Goal: Task Accomplishment & Management: Use online tool/utility

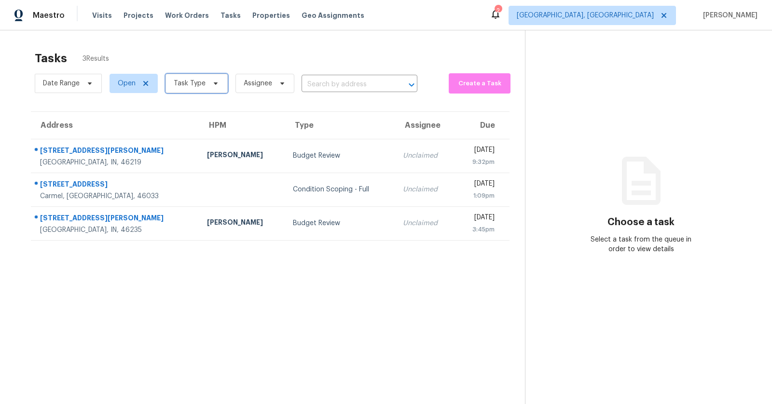
click at [191, 87] on span "Task Type" at bounding box center [190, 84] width 32 height 10
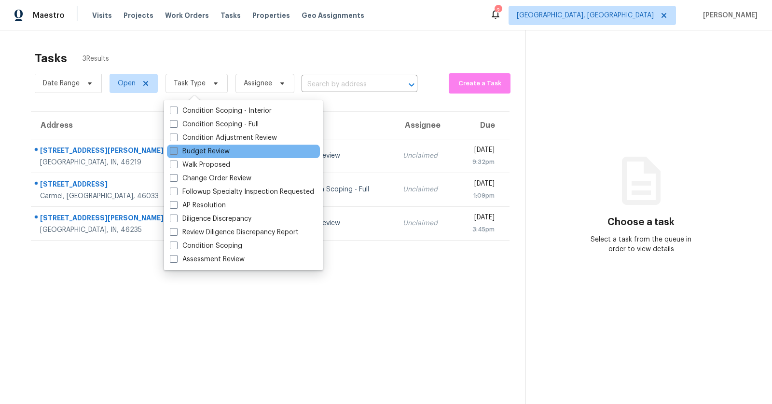
click at [189, 154] on label "Budget Review" at bounding box center [200, 152] width 60 height 10
click at [176, 153] on input "Budget Review" at bounding box center [173, 150] width 6 height 6
checkbox input "true"
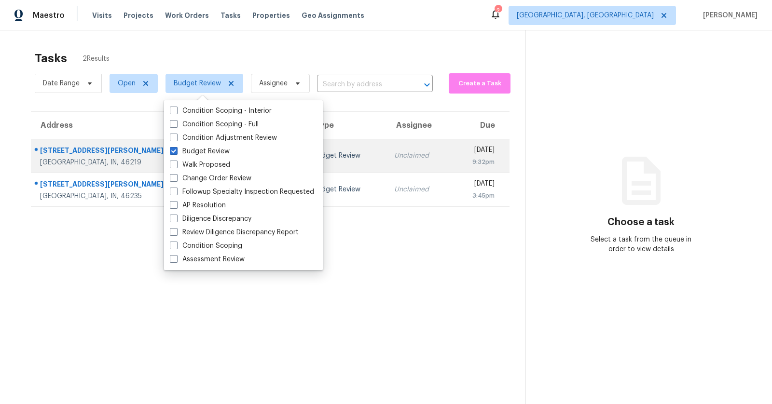
click at [60, 148] on div "[STREET_ADDRESS][PERSON_NAME]" at bounding box center [122, 152] width 165 height 12
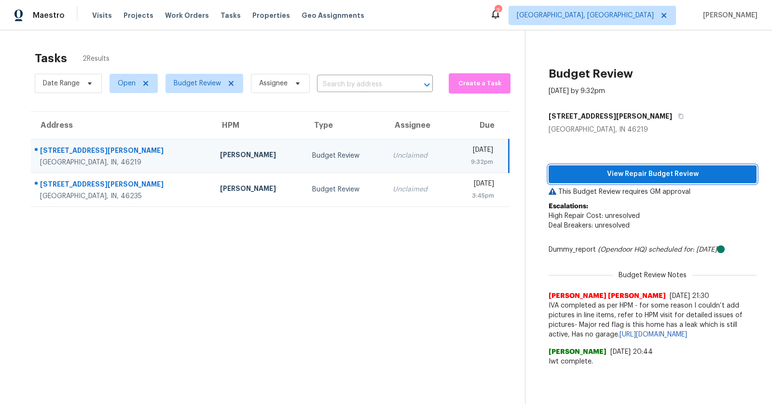
click at [647, 172] on span "View Repair Budget Review" at bounding box center [652, 174] width 192 height 12
click at [581, 165] on button "View Repair Budget Review" at bounding box center [652, 174] width 208 height 18
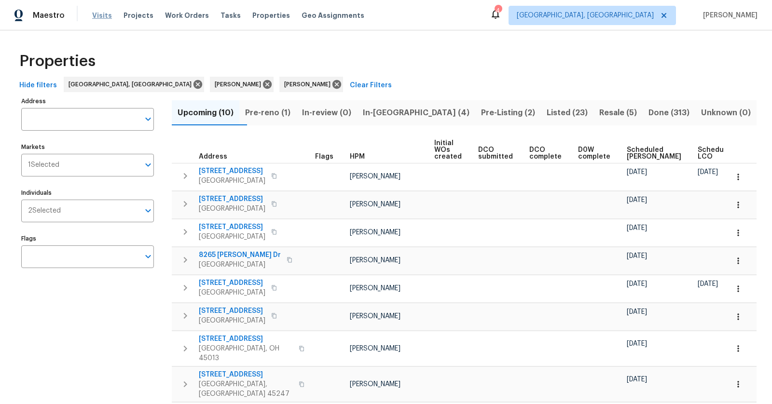
click at [100, 13] on span "Visits" at bounding box center [102, 16] width 20 height 10
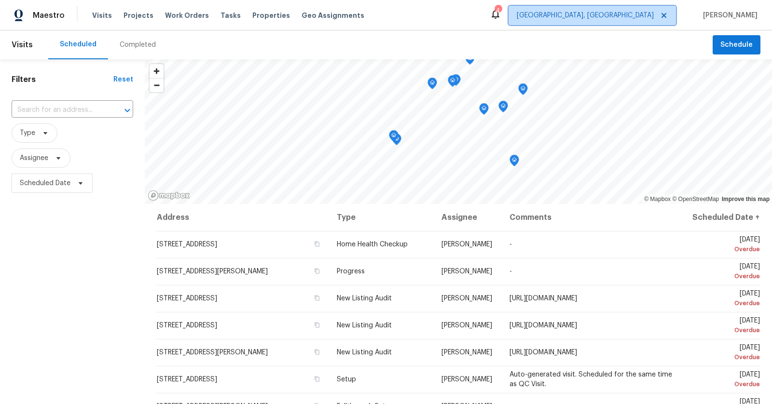
click at [648, 17] on span "Cincinnati, OH" at bounding box center [585, 16] width 137 height 10
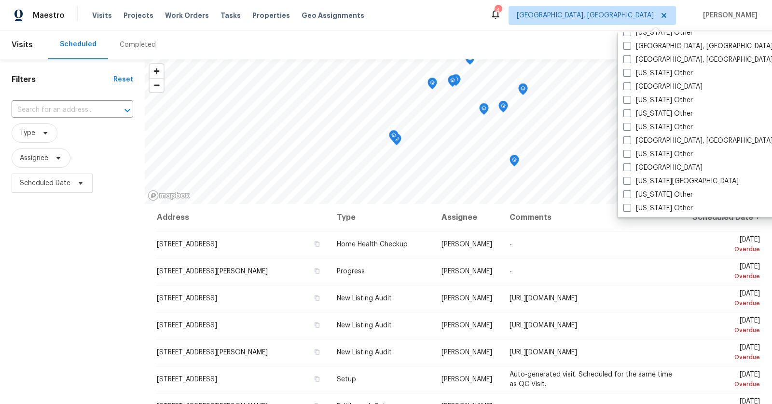
scroll to position [460, 0]
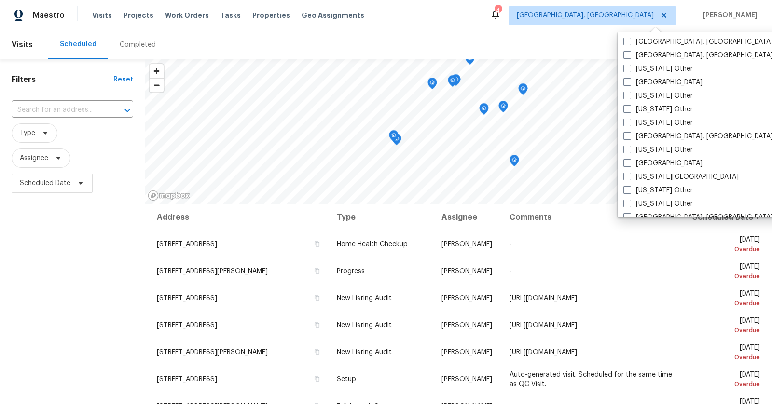
click at [639, 137] on label "[GEOGRAPHIC_DATA], [GEOGRAPHIC_DATA]" at bounding box center [698, 137] width 150 height 10
click at [630, 137] on input "[GEOGRAPHIC_DATA], [GEOGRAPHIC_DATA]" at bounding box center [626, 135] width 6 height 6
checkbox input "true"
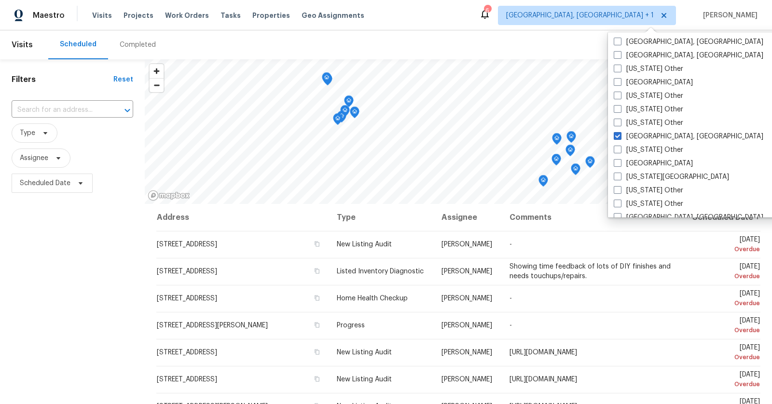
click at [137, 43] on div "Completed" at bounding box center [138, 45] width 36 height 10
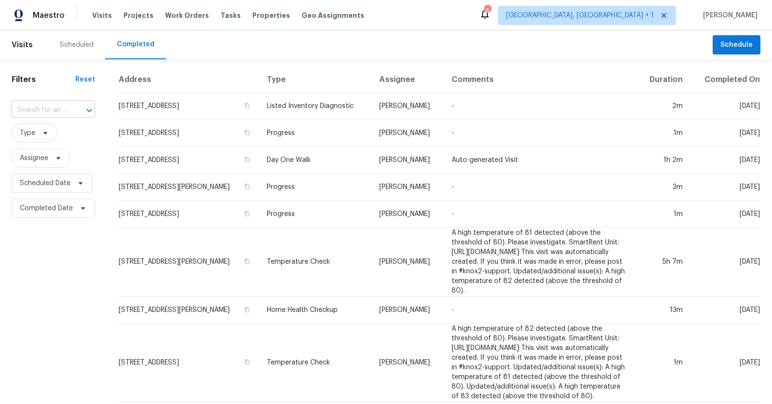
click at [64, 108] on input "text" at bounding box center [40, 110] width 56 height 15
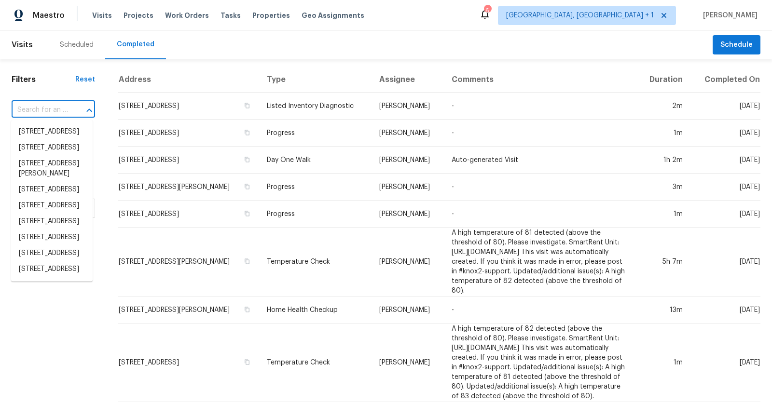
paste input "912 N Eaton Ave, Indianapolis, IN 46219"
type input "912 N Eaton Ave, Indianapolis, IN 46219"
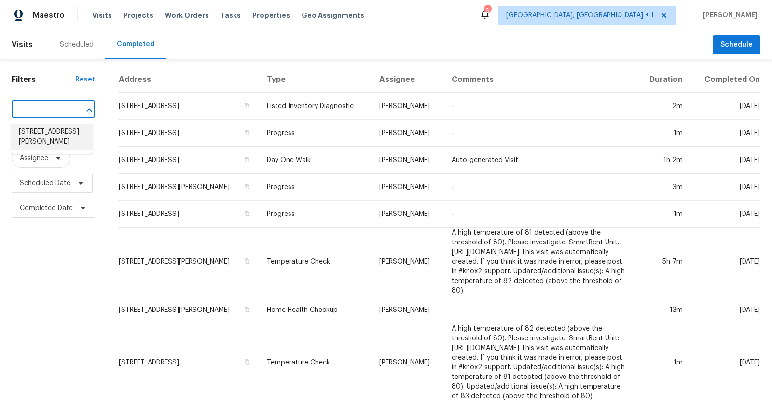
click at [54, 136] on li "912 N Eaton Ave, Indianapolis, IN 46219" at bounding box center [52, 137] width 82 height 26
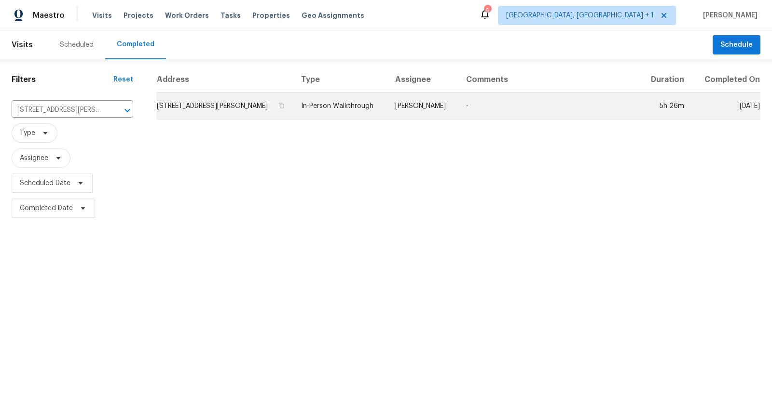
click at [211, 98] on td "912 N Eaton Ave, Indianapolis, IN 46219" at bounding box center [224, 106] width 137 height 27
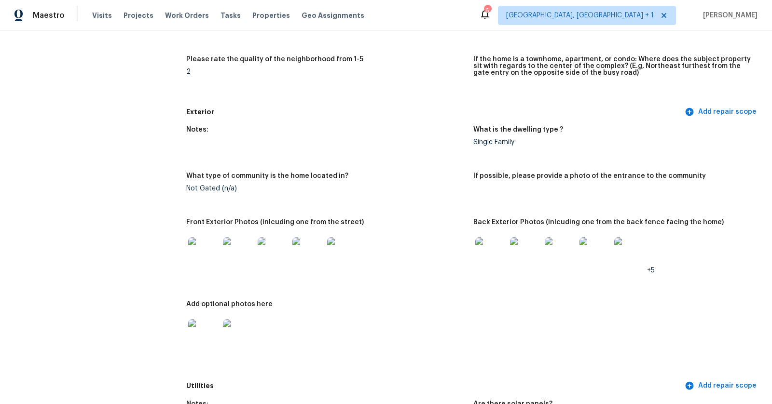
scroll to position [301, 0]
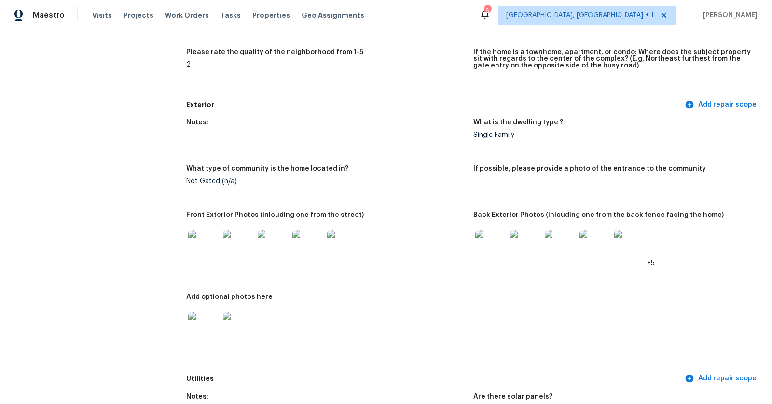
click at [247, 245] on img at bounding box center [238, 245] width 31 height 31
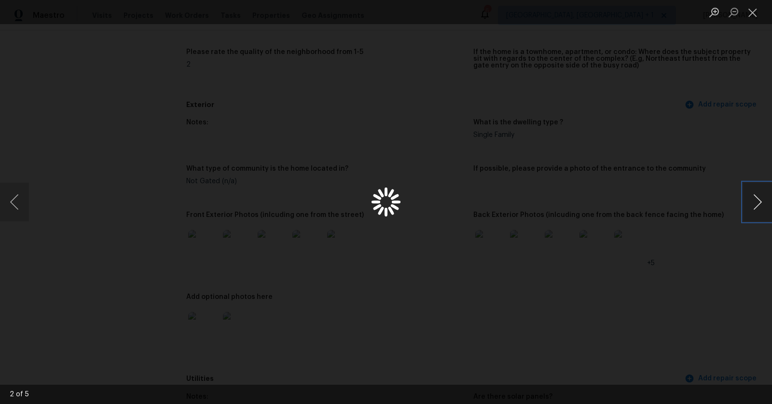
click at [754, 204] on button "Next image" at bounding box center [757, 202] width 29 height 39
click at [750, 207] on button "Next image" at bounding box center [757, 202] width 29 height 39
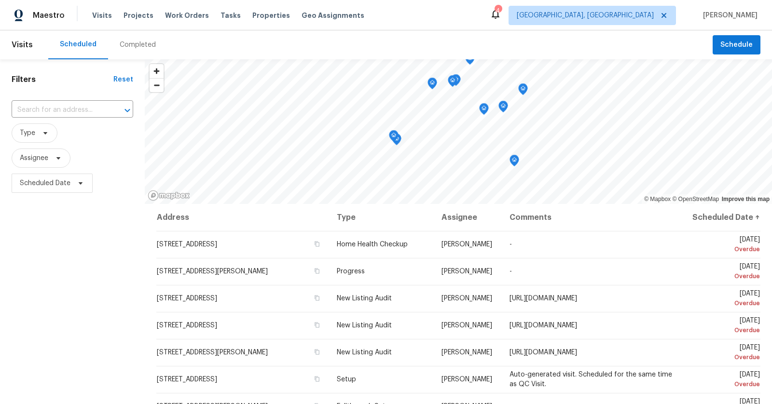
click at [143, 38] on div "Completed" at bounding box center [137, 44] width 59 height 29
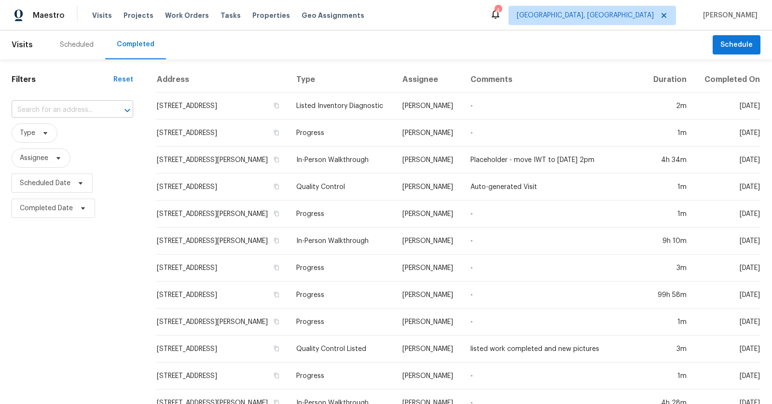
click at [42, 107] on input "text" at bounding box center [59, 110] width 95 height 15
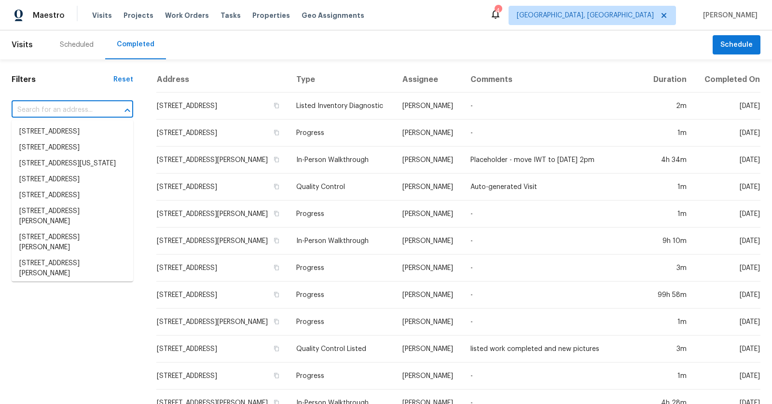
paste input "[STREET_ADDRESS][PERSON_NAME]"
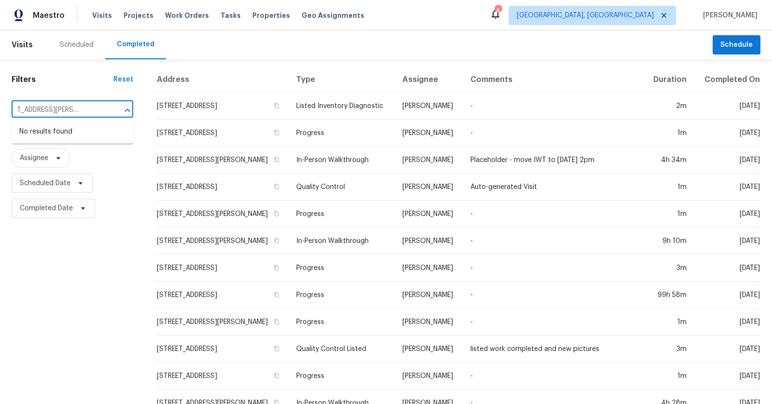
type input "[STREET_ADDRESS][PERSON_NAME]"
click at [653, 15] on span "[GEOGRAPHIC_DATA], [GEOGRAPHIC_DATA]" at bounding box center [585, 16] width 137 height 10
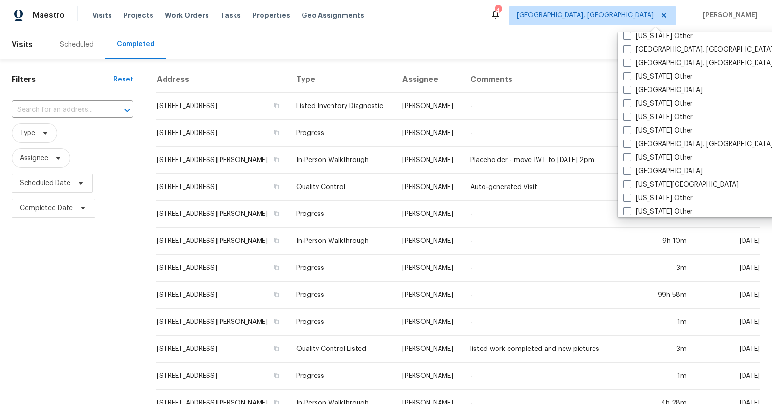
scroll to position [456, 0]
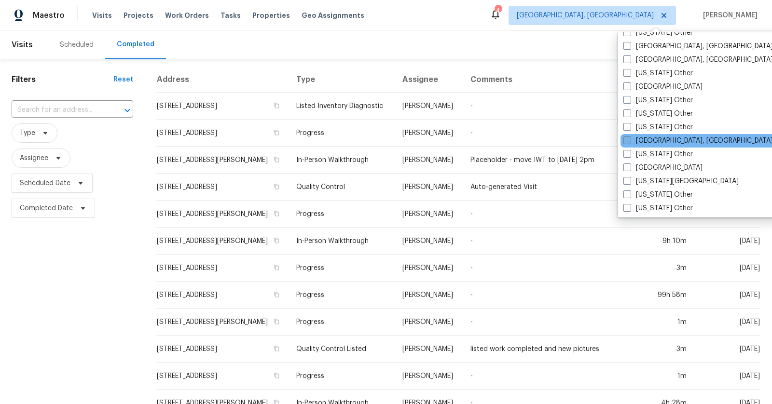
click at [644, 141] on label "[GEOGRAPHIC_DATA], [GEOGRAPHIC_DATA]" at bounding box center [698, 141] width 150 height 10
click at [630, 141] on input "[GEOGRAPHIC_DATA], [GEOGRAPHIC_DATA]" at bounding box center [626, 139] width 6 height 6
checkbox input "true"
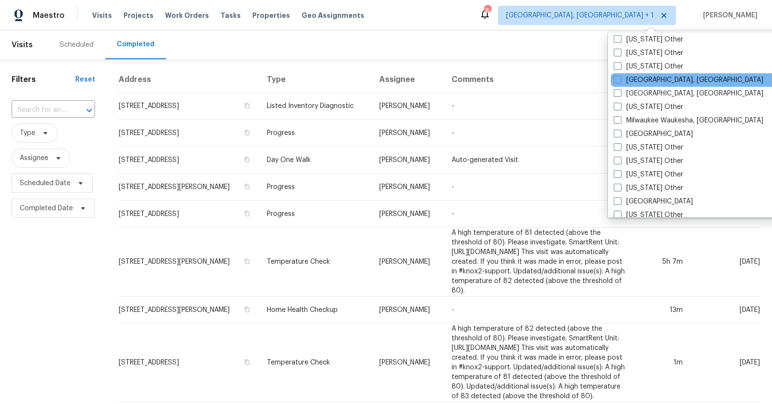
scroll to position [732, 0]
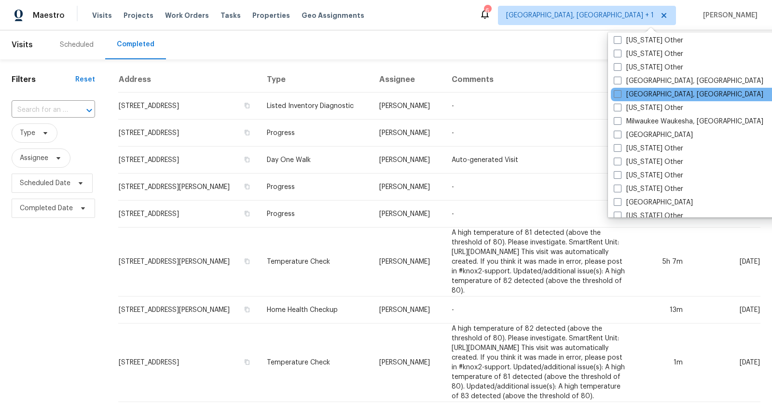
click at [659, 94] on div "Miami, FL" at bounding box center [708, 95] width 194 height 14
click at [620, 88] on div "Miami, FL" at bounding box center [708, 95] width 194 height 14
click at [625, 99] on div "Miami, FL" at bounding box center [708, 95] width 194 height 14
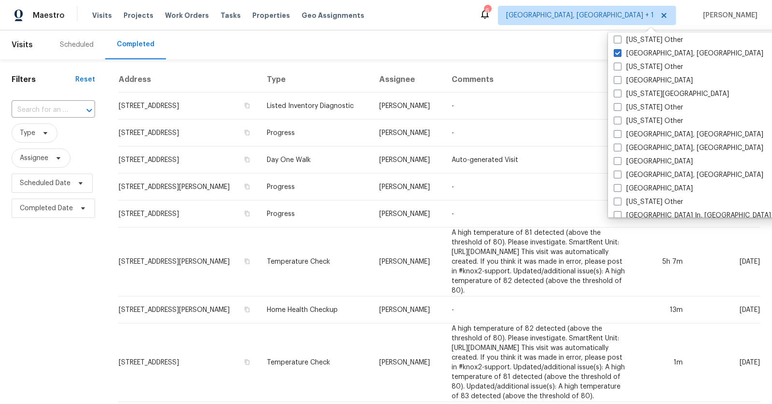
scroll to position [540, 0]
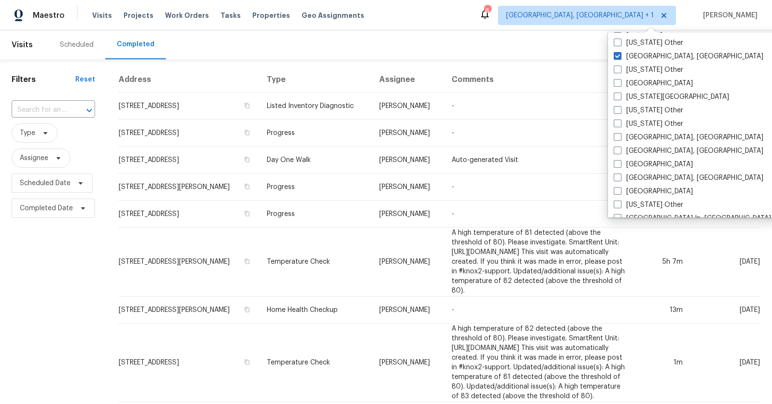
click at [325, 56] on div "Scheduled Completed" at bounding box center [380, 44] width 664 height 29
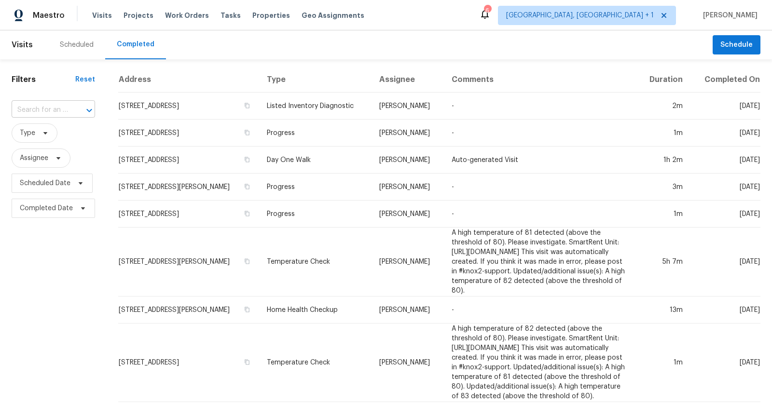
click at [53, 109] on input "text" at bounding box center [40, 110] width 56 height 15
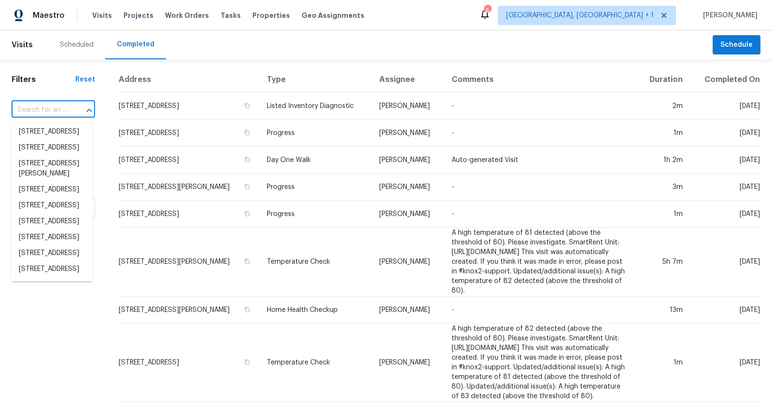
paste input "912 N Eaton Ave, Indianapolis, IN 46219"
type input "912 N Eaton Ave, Indianapolis, IN 46219"
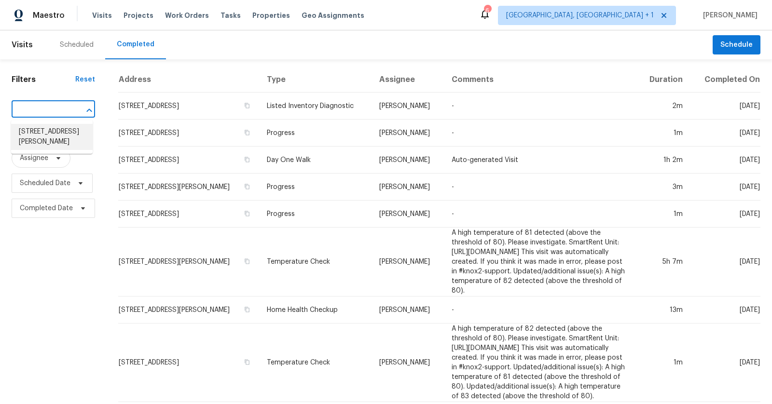
click at [37, 133] on li "912 N Eaton Ave, Indianapolis, IN 46219" at bounding box center [52, 137] width 82 height 26
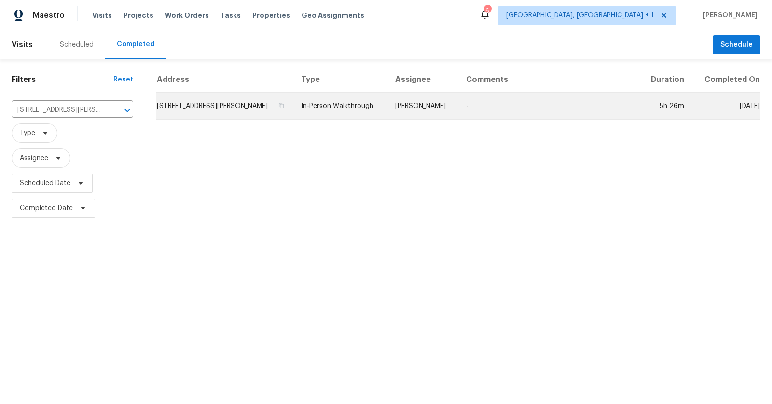
click at [235, 104] on td "912 N Eaton Ave, Indianapolis, IN 46219" at bounding box center [224, 106] width 137 height 27
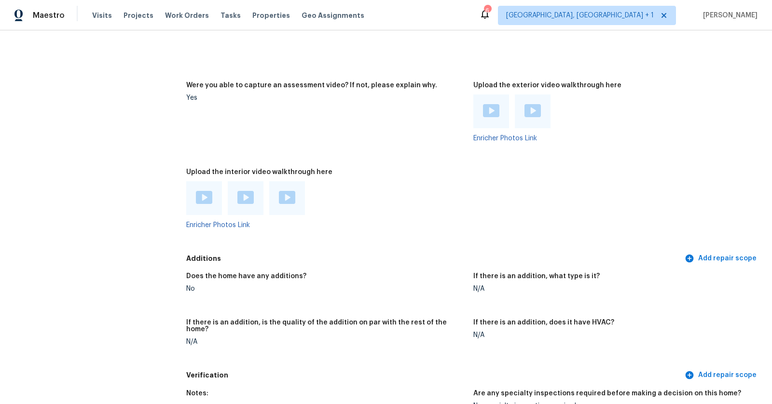
scroll to position [2222, 0]
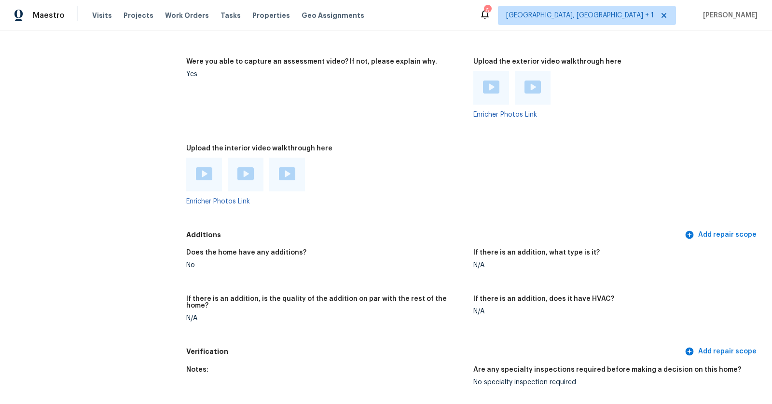
click at [209, 179] on img at bounding box center [204, 173] width 16 height 13
click at [482, 88] on div at bounding box center [491, 88] width 36 height 34
click at [494, 85] on img at bounding box center [491, 87] width 16 height 13
click at [537, 86] on img at bounding box center [532, 87] width 16 height 13
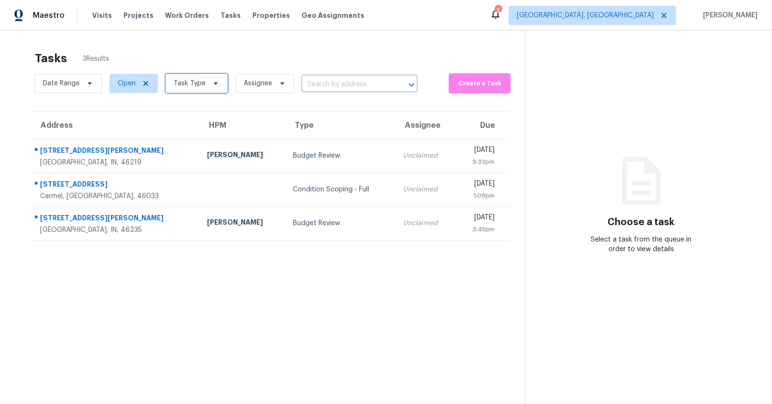
click at [204, 82] on span "Task Type" at bounding box center [196, 83] width 62 height 19
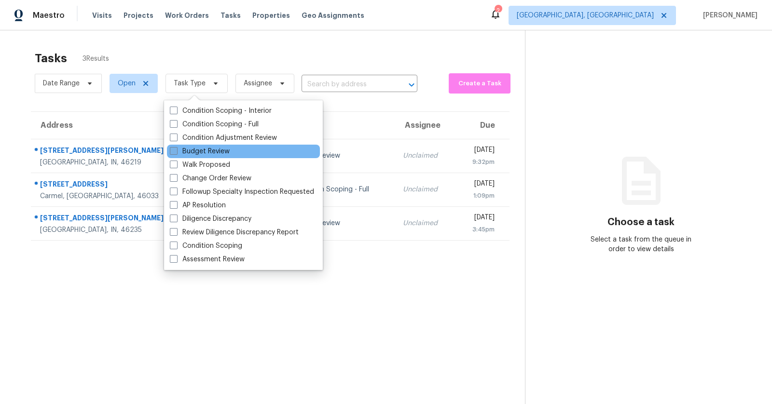
click at [208, 149] on label "Budget Review" at bounding box center [200, 152] width 60 height 10
click at [176, 149] on input "Budget Review" at bounding box center [173, 150] width 6 height 6
checkbox input "true"
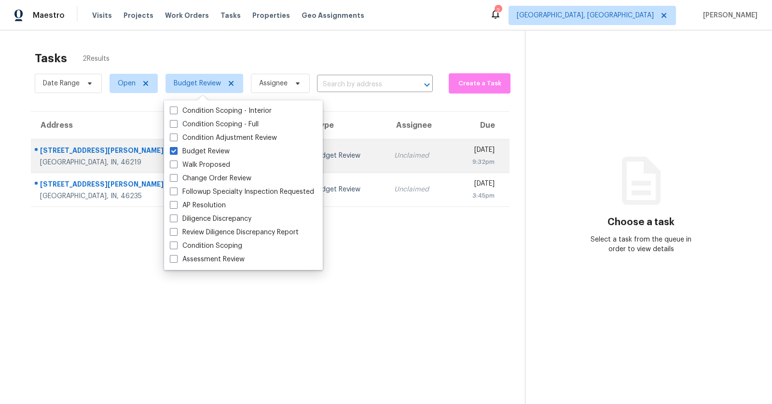
click at [79, 154] on div "[STREET_ADDRESS][PERSON_NAME]" at bounding box center [122, 152] width 165 height 12
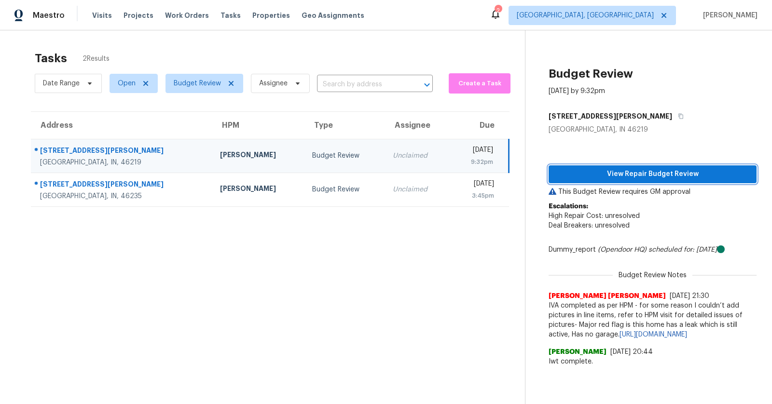
click at [582, 176] on span "View Repair Budget Review" at bounding box center [652, 174] width 192 height 12
click at [590, 169] on span "View Repair Budget Review" at bounding box center [652, 174] width 192 height 12
click at [650, 180] on button "View Repair Budget Review" at bounding box center [652, 174] width 208 height 18
